Goal: Check status

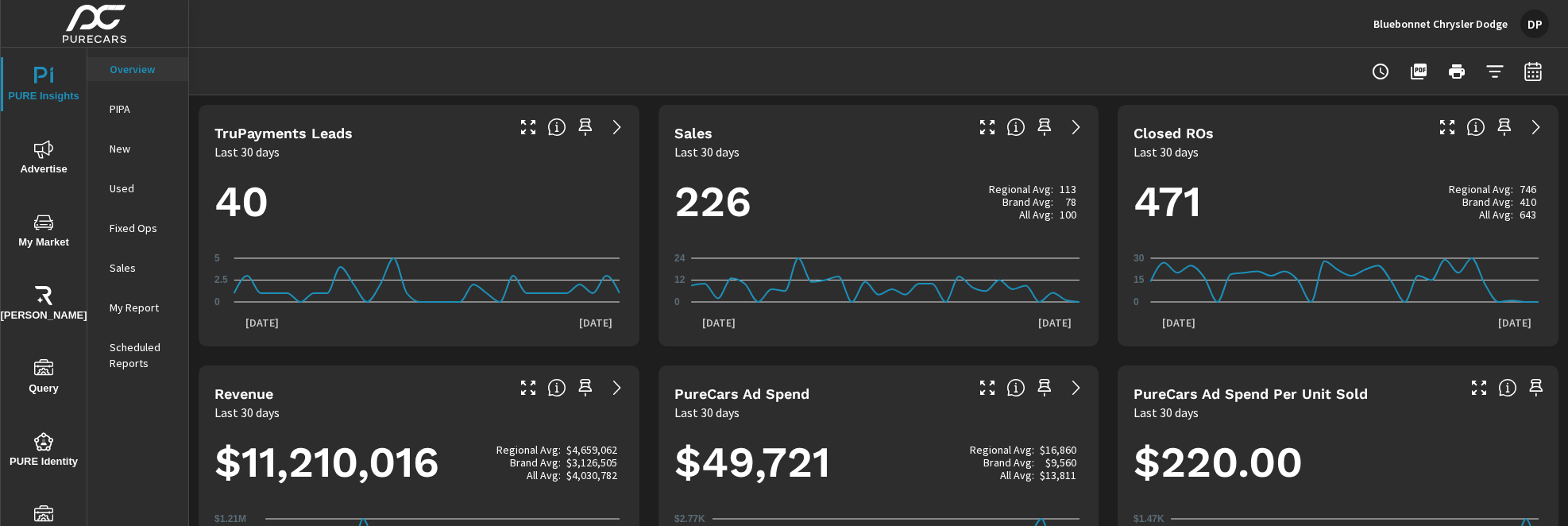
scroll to position [435, 0]
